Goal: Information Seeking & Learning: Learn about a topic

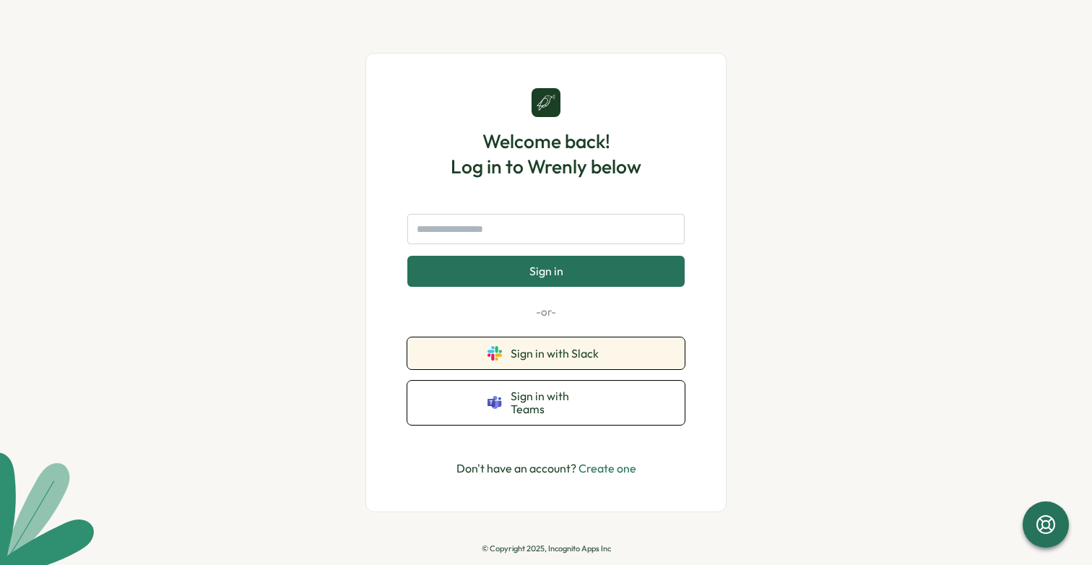
click at [576, 360] on span "Sign in with Slack" at bounding box center [558, 353] width 94 height 13
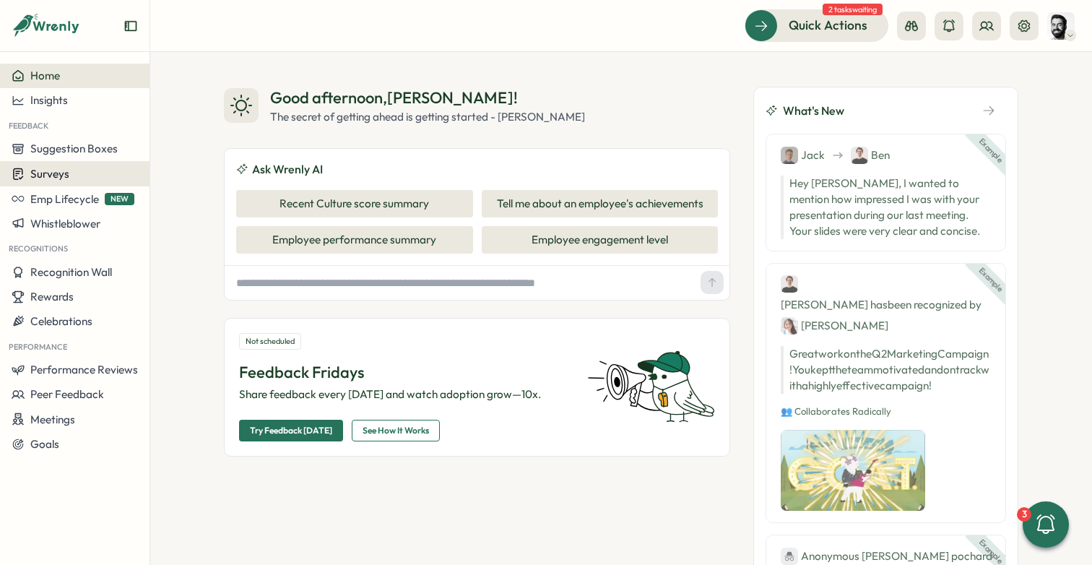
click at [72, 173] on div "Surveys" at bounding box center [75, 174] width 126 height 14
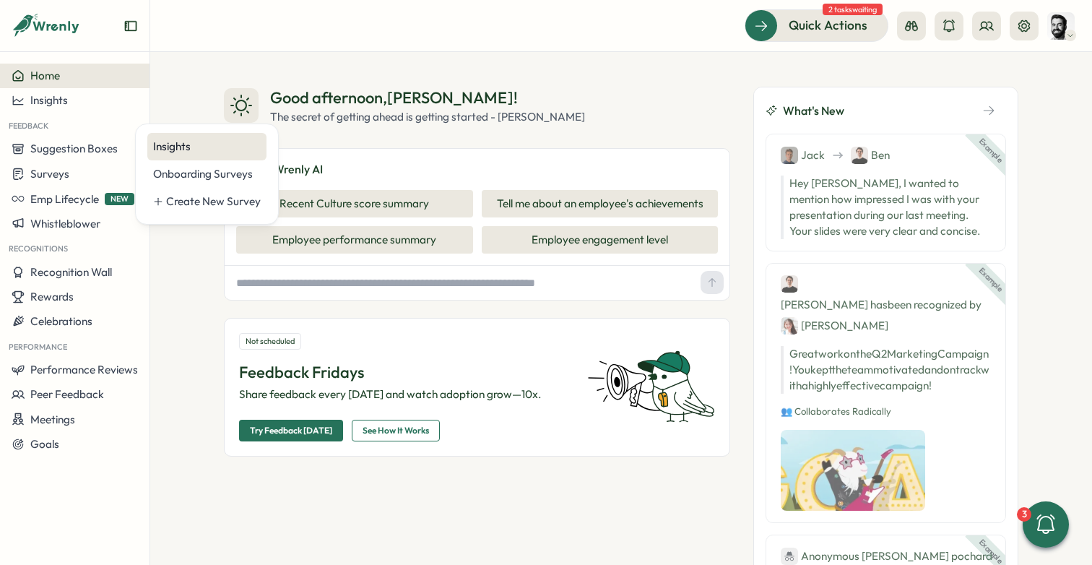
click at [167, 152] on div "Insights" at bounding box center [207, 147] width 108 height 16
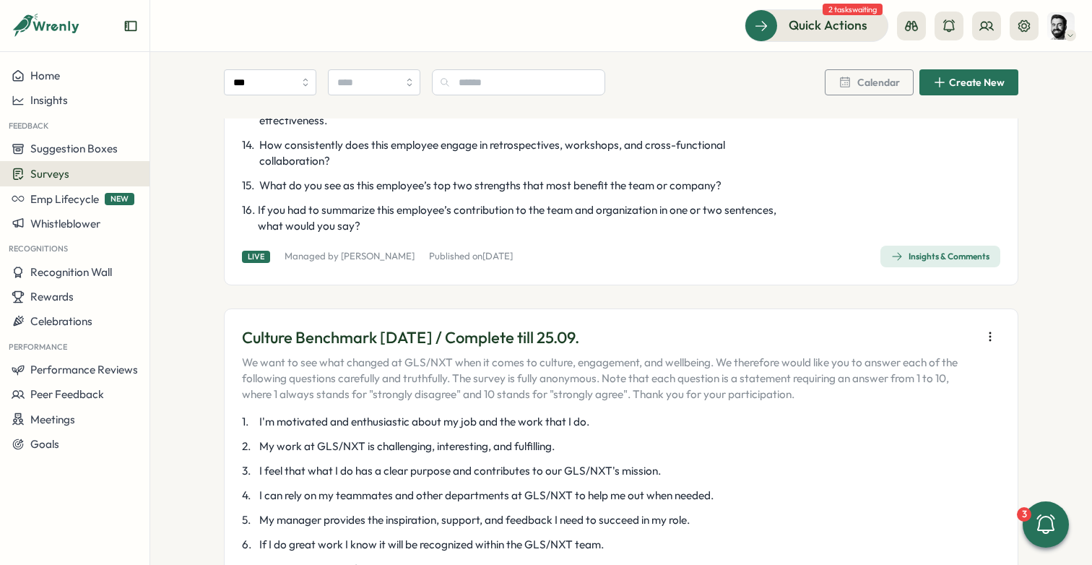
scroll to position [2929, 0]
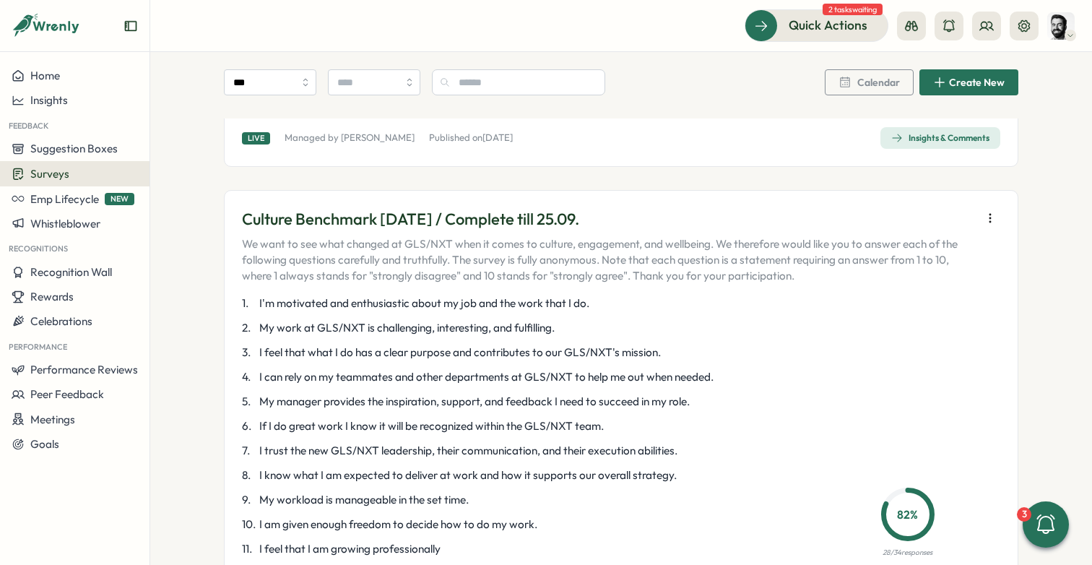
click at [546, 381] on div "1 . I'm motivated and enthusiastic about my job and the work that I do. 2 . My …" at bounding box center [520, 519] width 556 height 449
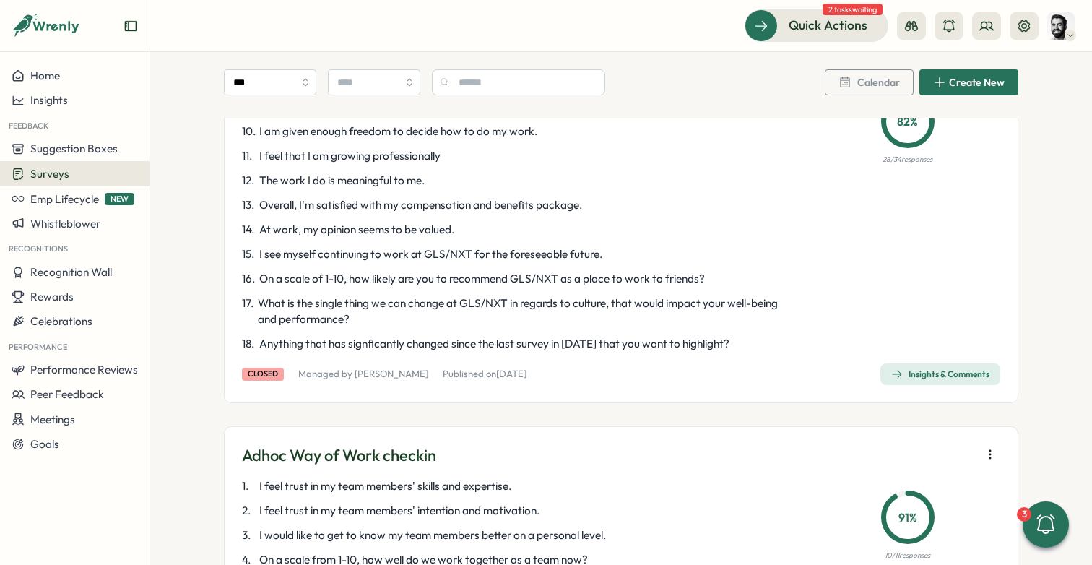
scroll to position [3445, 0]
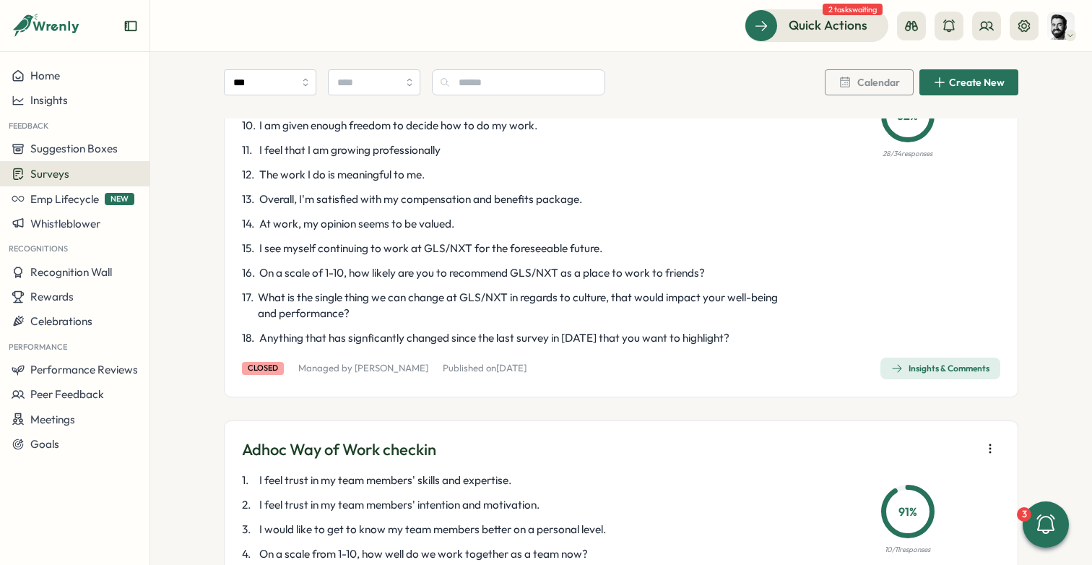
click at [942, 358] on span "Insights & Comments" at bounding box center [940, 368] width 98 height 20
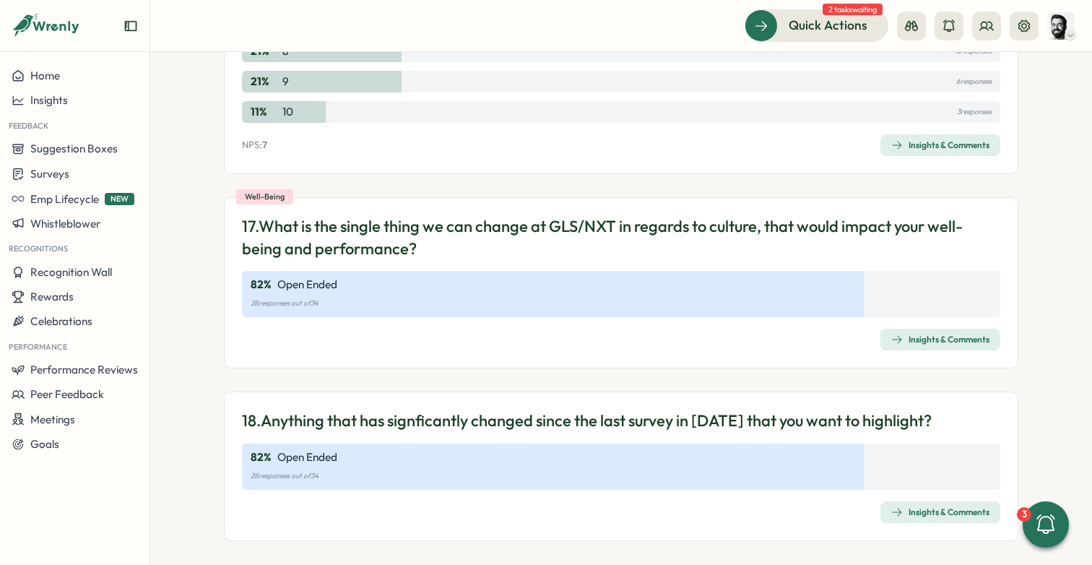
scroll to position [6746, 0]
click at [925, 334] on div "Insights & Comments" at bounding box center [940, 340] width 98 height 12
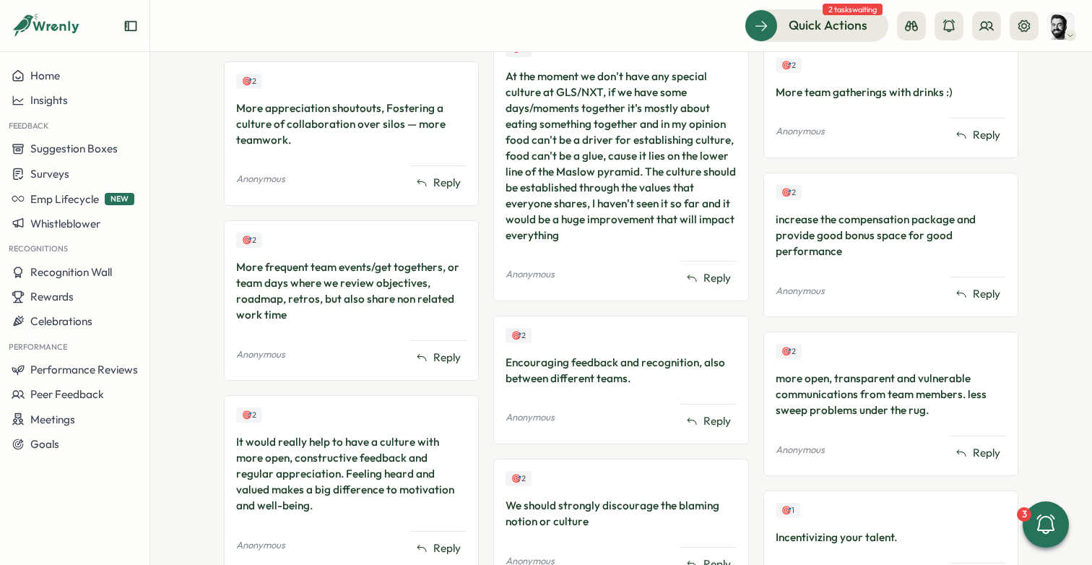
scroll to position [817, 0]
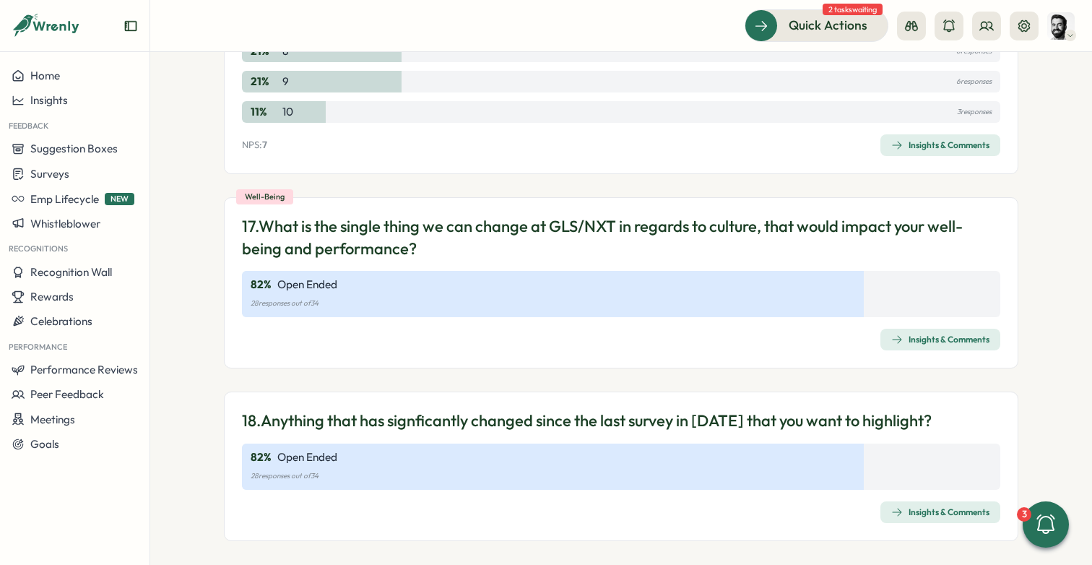
scroll to position [6746, 0]
click at [723, 329] on div "Insights & Comments" at bounding box center [621, 340] width 758 height 22
click at [733, 456] on div "82 % Open Ended 28 responses out of 34" at bounding box center [621, 467] width 758 height 46
click at [900, 507] on div "Insights & Comments" at bounding box center [940, 513] width 98 height 12
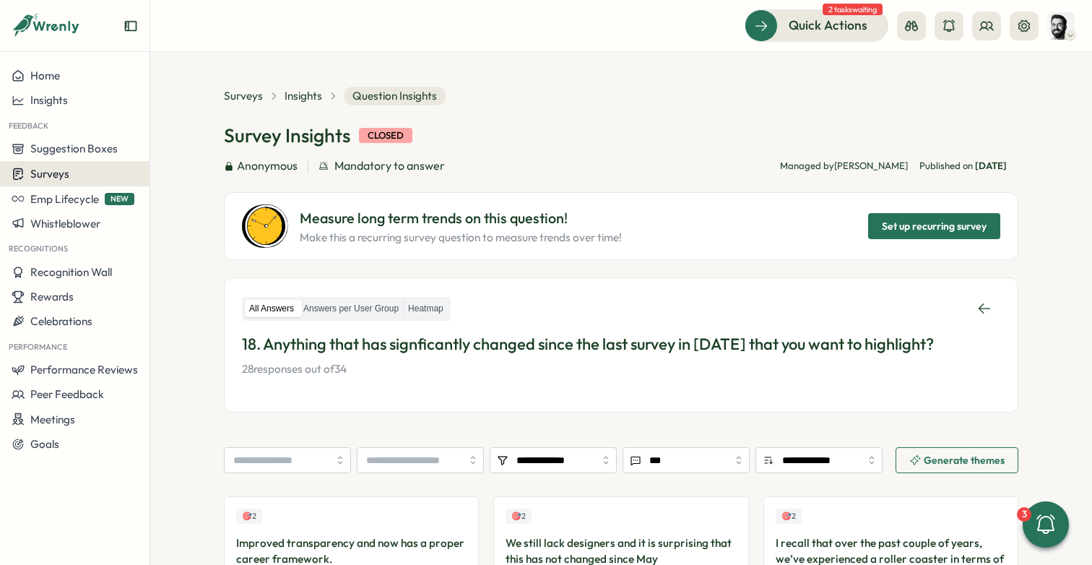
click at [111, 170] on div "Surveys" at bounding box center [75, 174] width 126 height 14
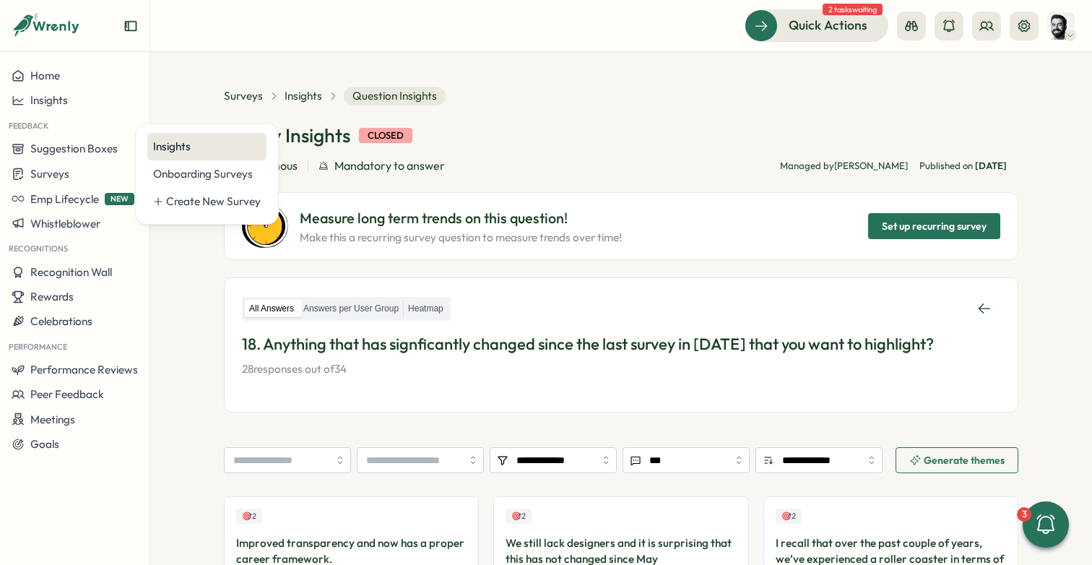
click at [178, 146] on div "Insights" at bounding box center [207, 147] width 108 height 16
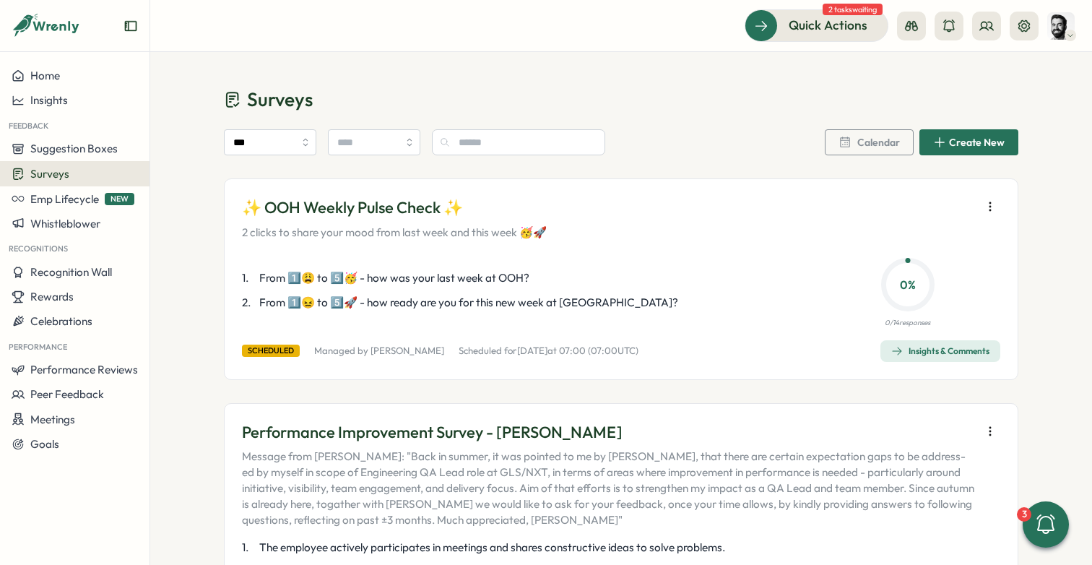
click at [94, 174] on div "Surveys" at bounding box center [75, 174] width 126 height 14
click at [204, 144] on div "Insights" at bounding box center [207, 147] width 108 height 16
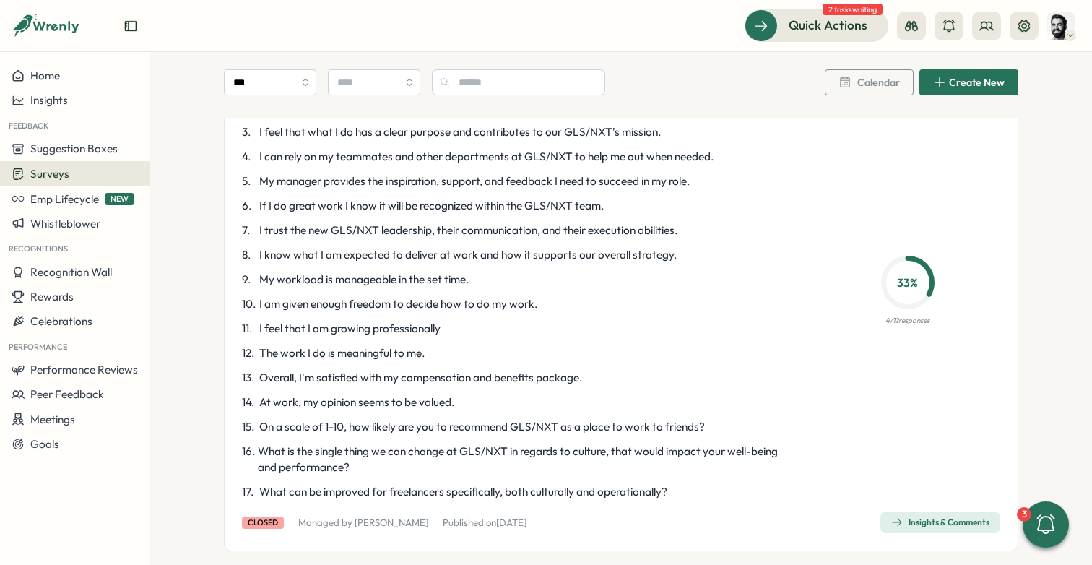
scroll to position [1053, 0]
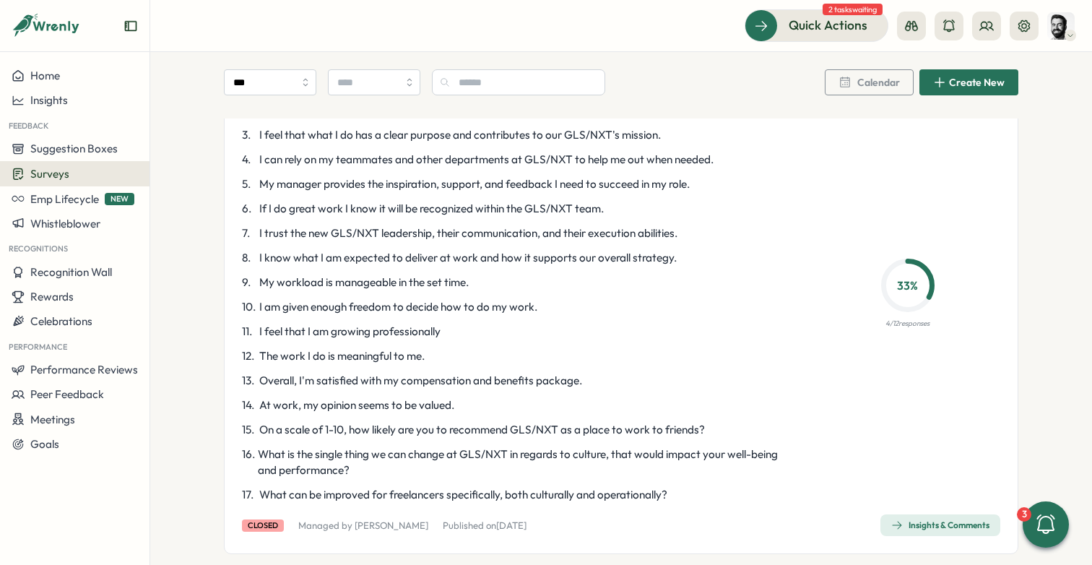
click at [942, 521] on div "Insights & Comments" at bounding box center [940, 525] width 98 height 12
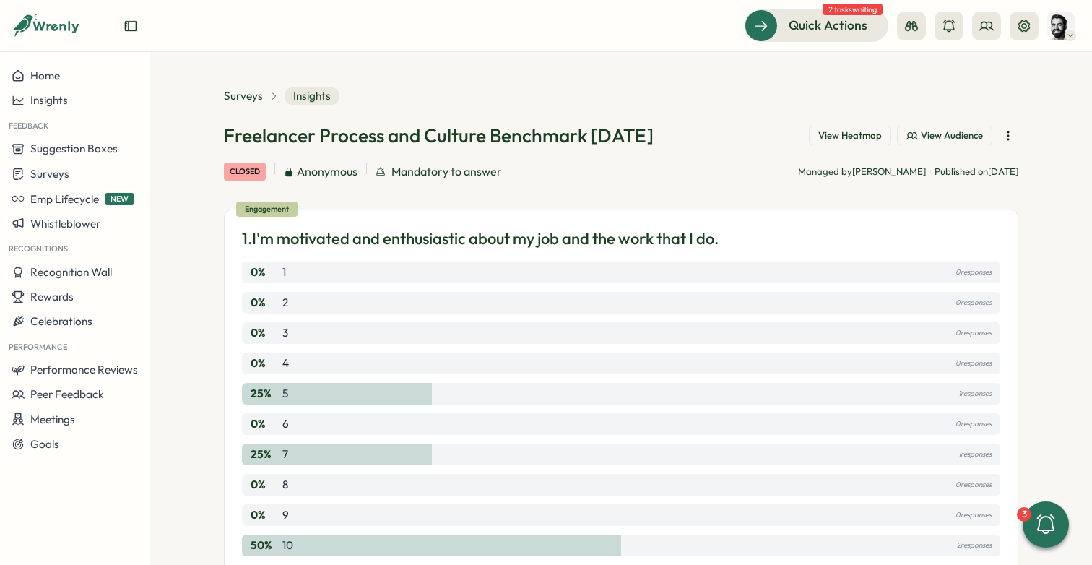
click at [925, 136] on span "View Audience" at bounding box center [952, 135] width 62 height 13
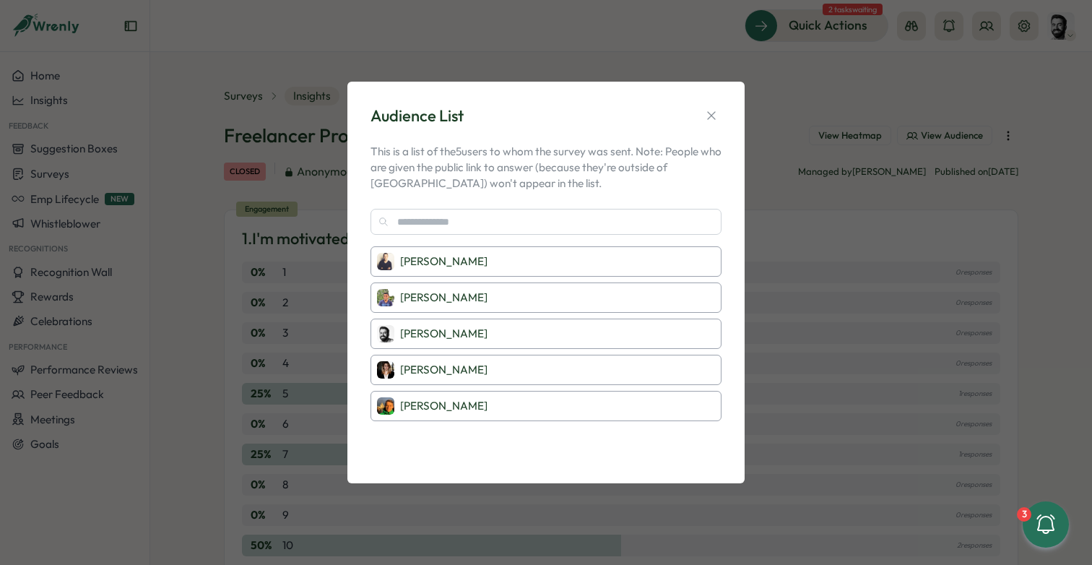
click at [713, 126] on div "Audience List This is a list of the 5 users to whom the survey was sent. Note: …" at bounding box center [546, 283] width 363 height 368
click at [713, 123] on button "button" at bounding box center [711, 115] width 20 height 20
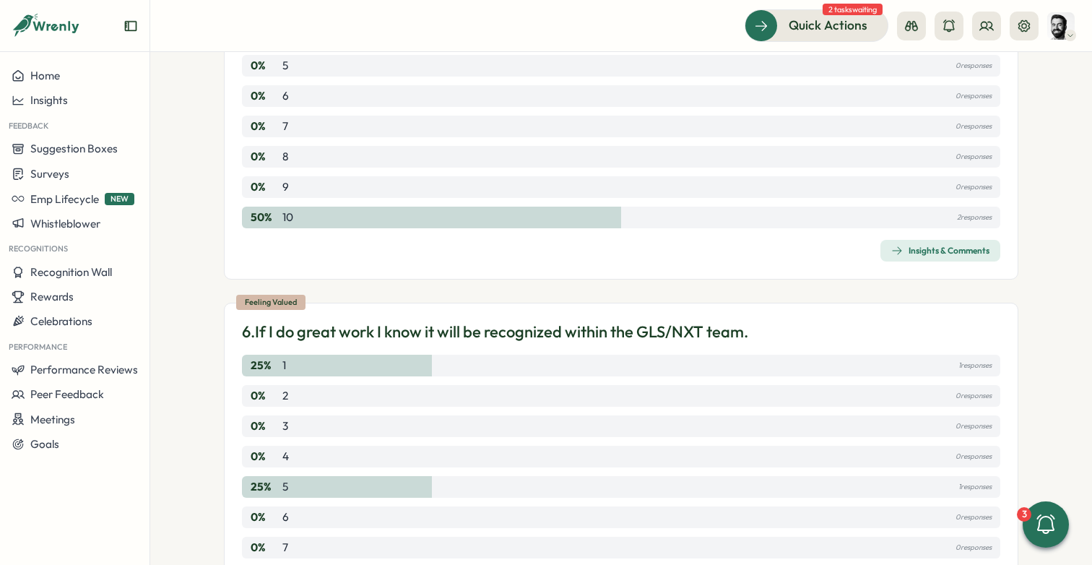
scroll to position [1964, 0]
